Goal: Information Seeking & Learning: Learn about a topic

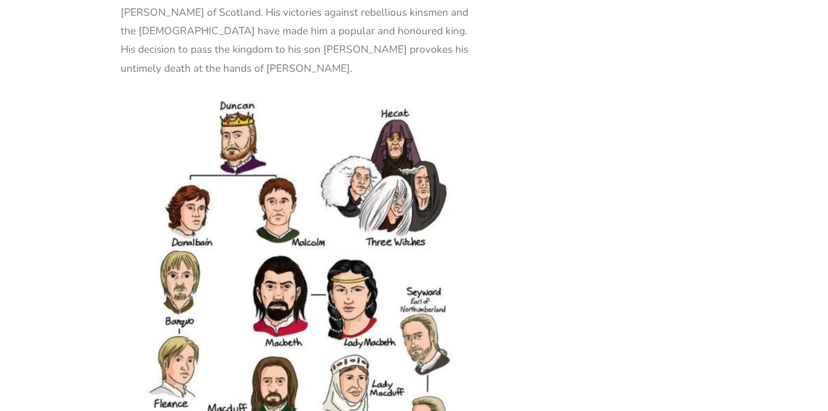
scroll to position [1629, 0]
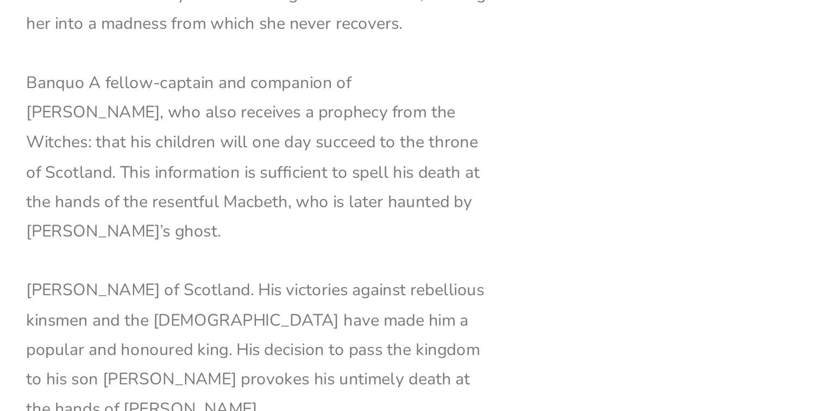
scroll to position [1631, 0]
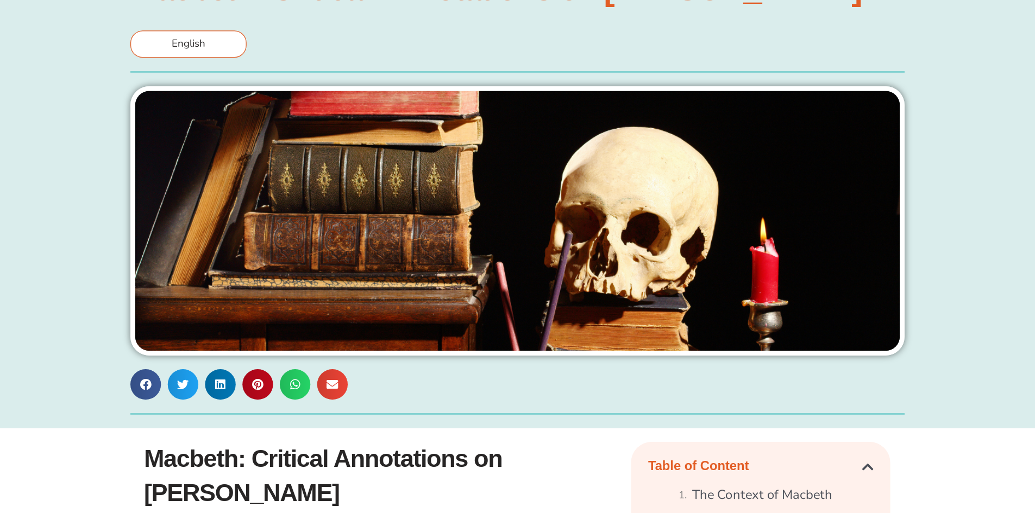
scroll to position [0, 0]
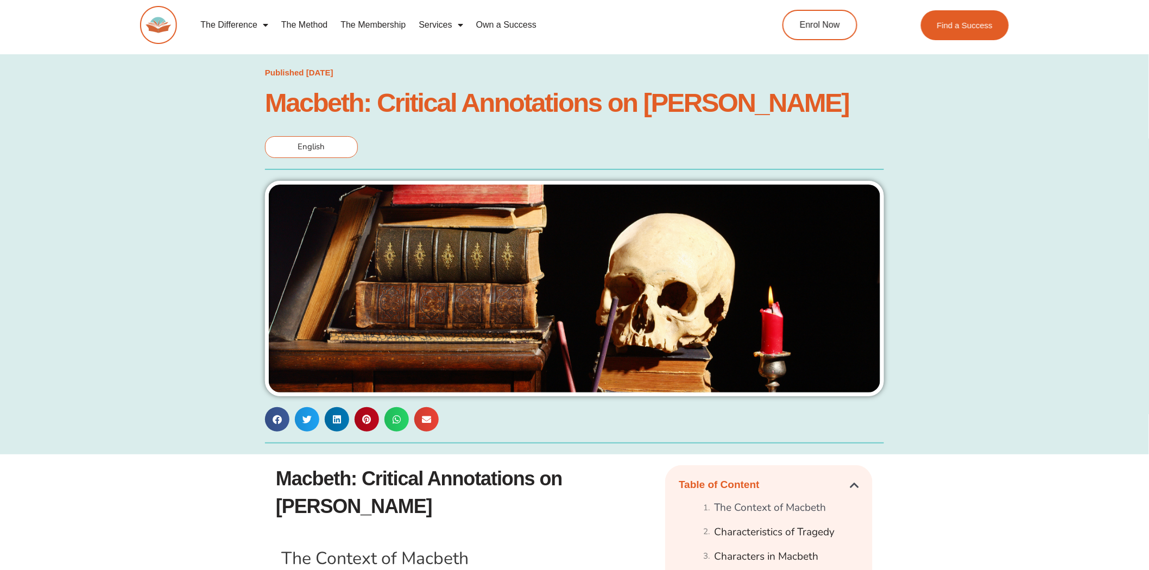
drag, startPoint x: 730, startPoint y: 157, endPoint x: 1013, endPoint y: 218, distance: 290.0
click at [1013, 218] on div "Published [DATE] [PERSON_NAME]: Critical Annotations on [PERSON_NAME] English" at bounding box center [574, 255] width 1138 height 390
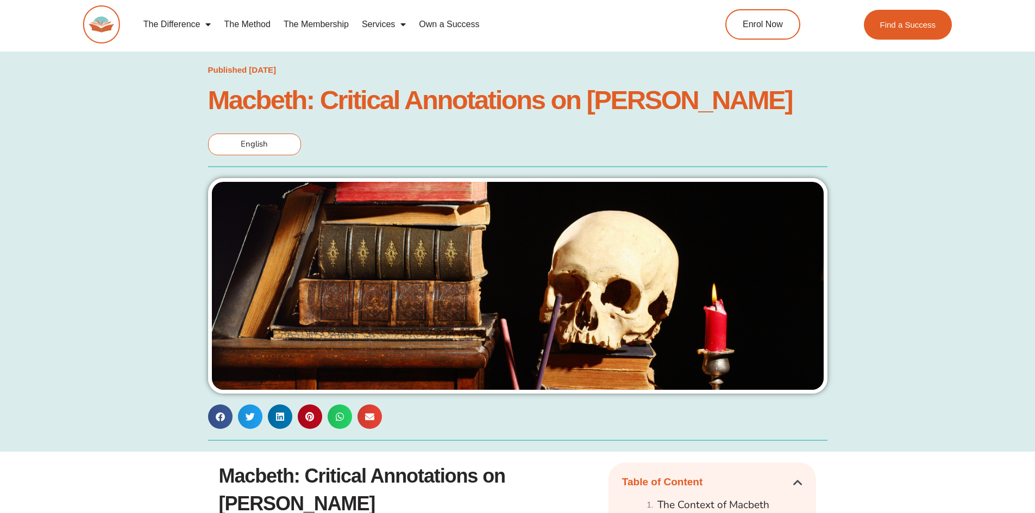
click at [919, 140] on div "Published [DATE] [PERSON_NAME]: Critical Annotations on [PERSON_NAME] English" at bounding box center [517, 252] width 1024 height 390
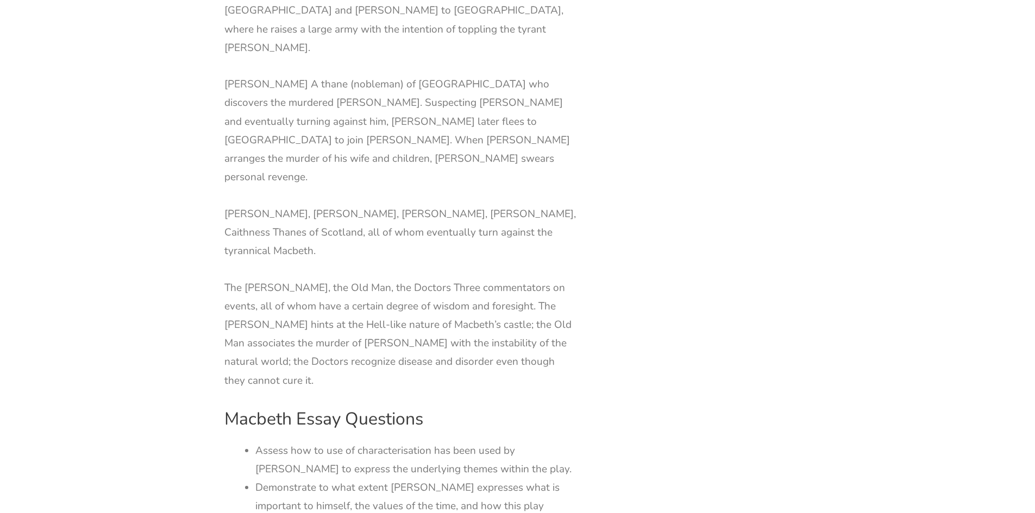
scroll to position [2552, 0]
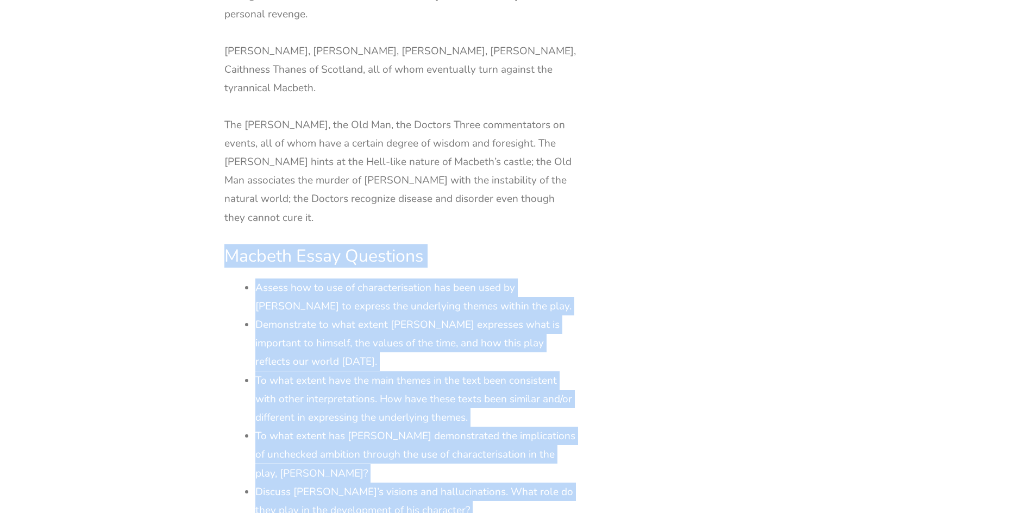
drag, startPoint x: 225, startPoint y: 68, endPoint x: 529, endPoint y: 417, distance: 462.2
copy div "Macbeth Essay Questions Assess how to use of characterisation has been used by …"
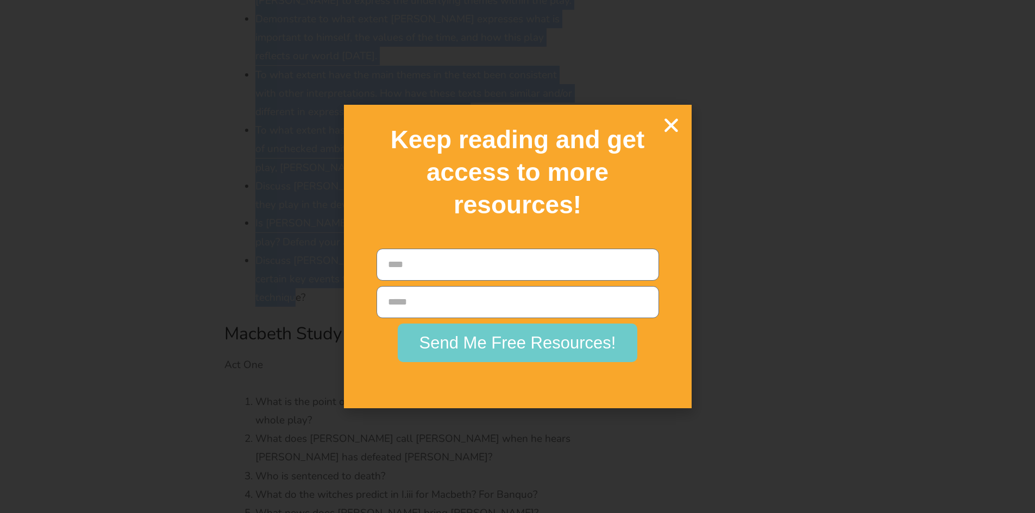
scroll to position [2933, 0]
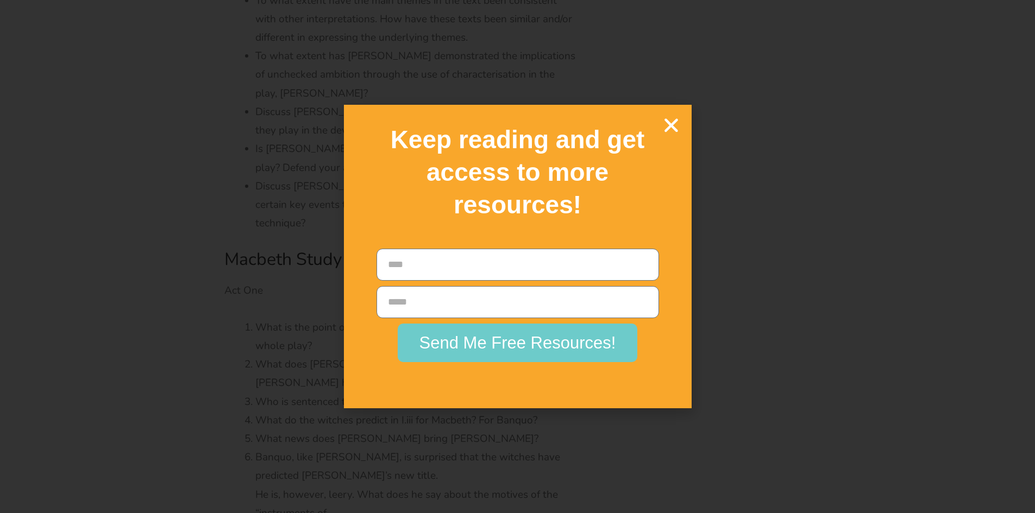
click at [673, 115] on div "Keep reading and get access to more resources!" at bounding box center [517, 172] width 337 height 124
click at [675, 125] on icon "Close" at bounding box center [670, 125] width 19 height 19
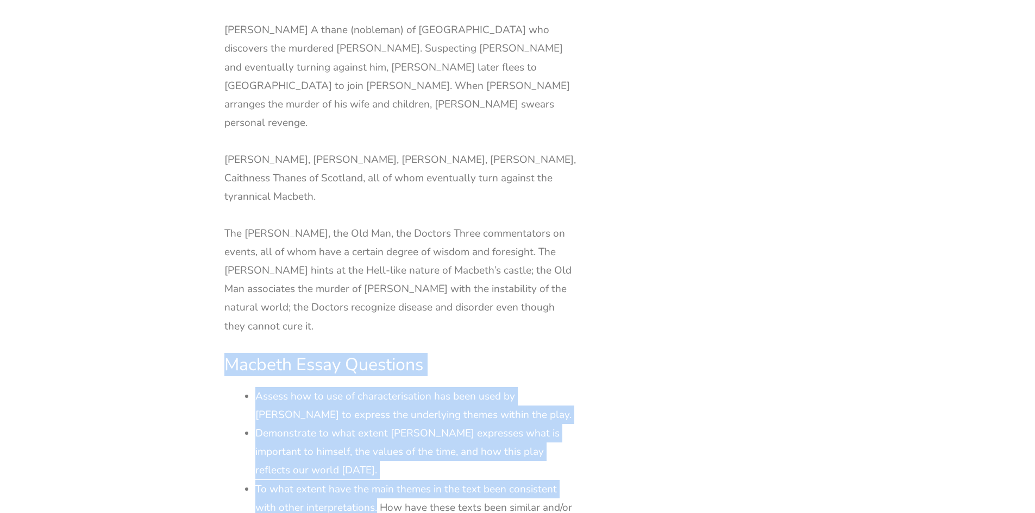
scroll to position [2715, 0]
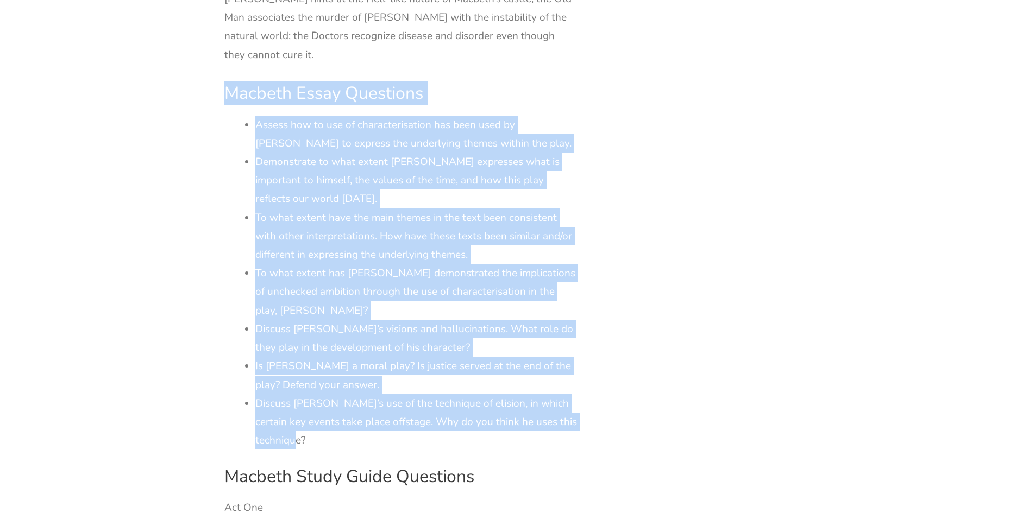
drag, startPoint x: 223, startPoint y: 175, endPoint x: 376, endPoint y: 257, distance: 173.9
copy div "Macbeth Essay Questions Assess how to use of characterisation has been used by …"
